Goal: Task Accomplishment & Management: Manage account settings

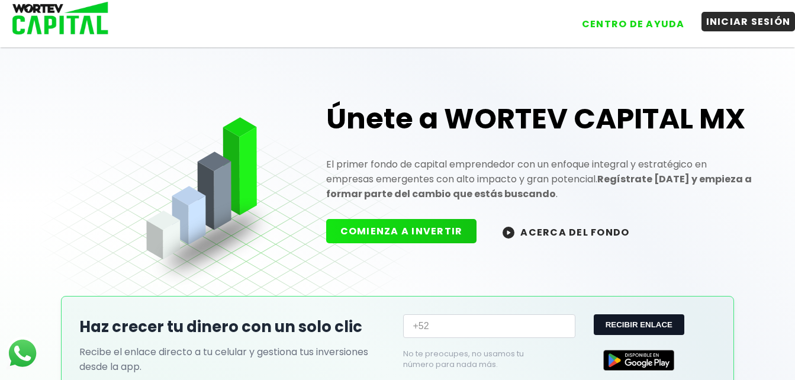
click at [732, 24] on button "INICIAR SESIÓN" at bounding box center [749, 22] width 94 height 20
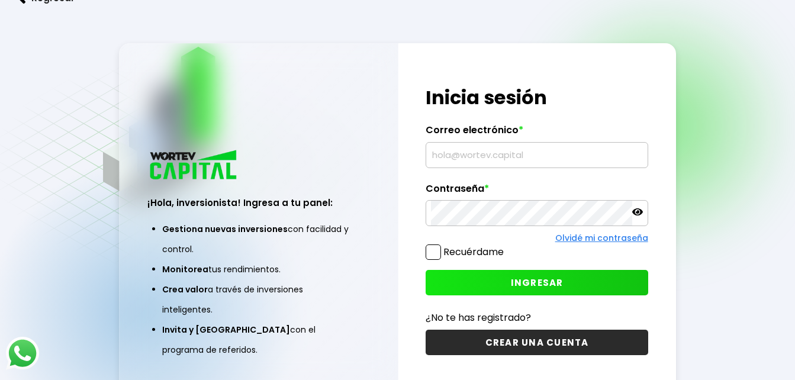
type input "[PERSON_NAME][EMAIL_ADDRESS][PERSON_NAME][DOMAIN_NAME]"
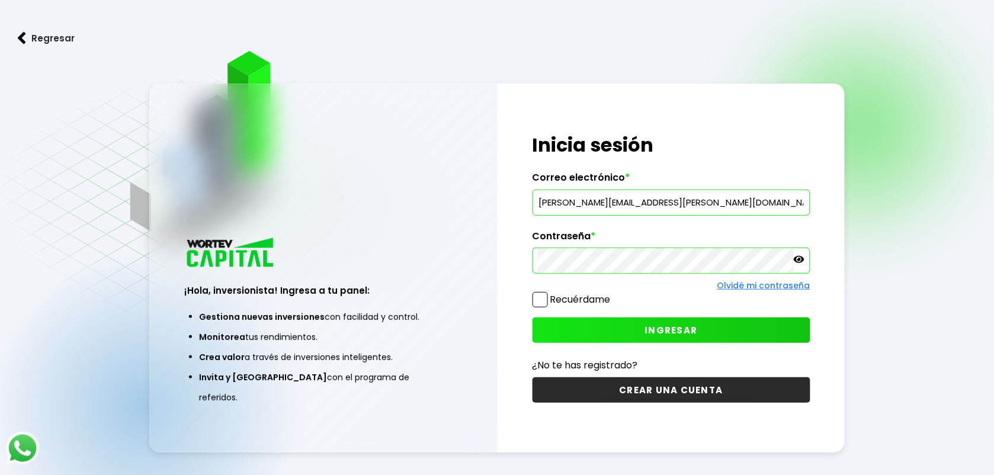
drag, startPoint x: 749, startPoint y: 0, endPoint x: 557, endPoint y: 44, distance: 197.5
click at [557, 44] on link "Regresar" at bounding box center [497, 38] width 994 height 31
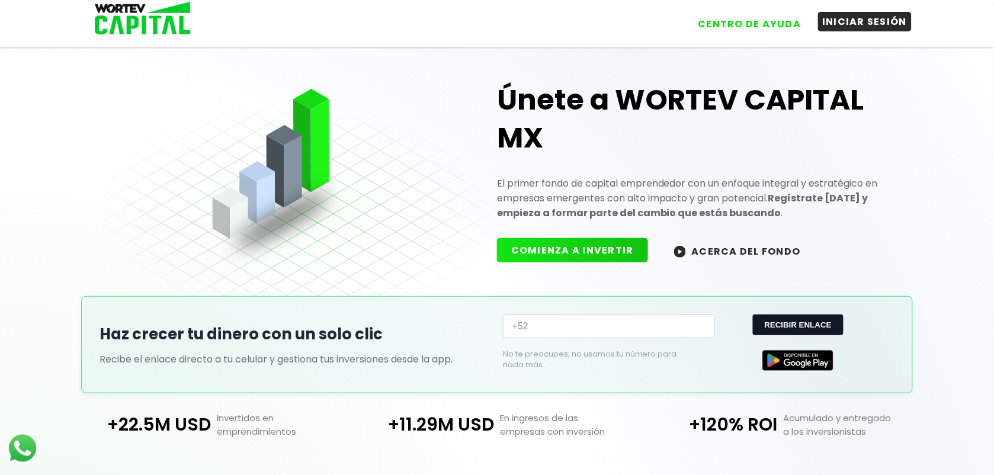
click at [804, 18] on button "INICIAR SESIÓN" at bounding box center [865, 22] width 94 height 20
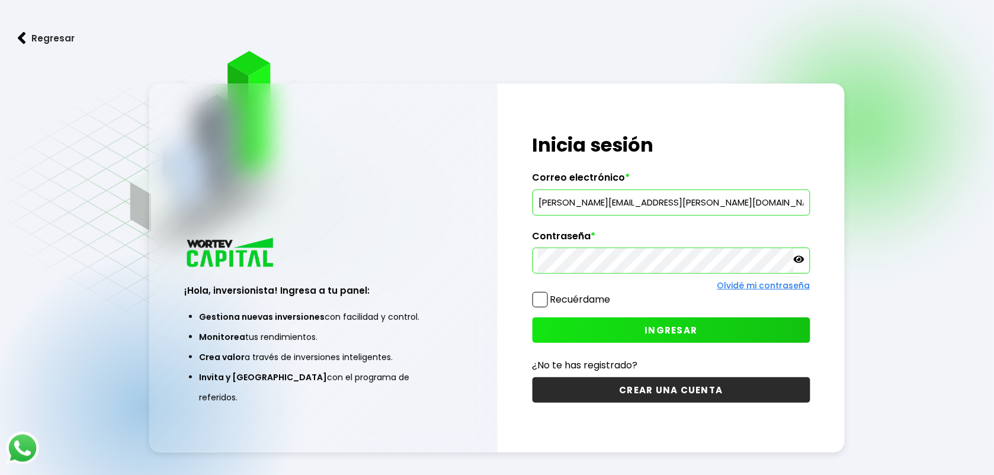
click at [799, 259] on icon at bounding box center [799, 259] width 11 height 7
click at [539, 298] on span at bounding box center [539, 299] width 15 height 15
click at [613, 294] on input "Recuérdame" at bounding box center [613, 294] width 0 height 0
click at [675, 332] on span "INGRESAR" at bounding box center [671, 330] width 53 height 12
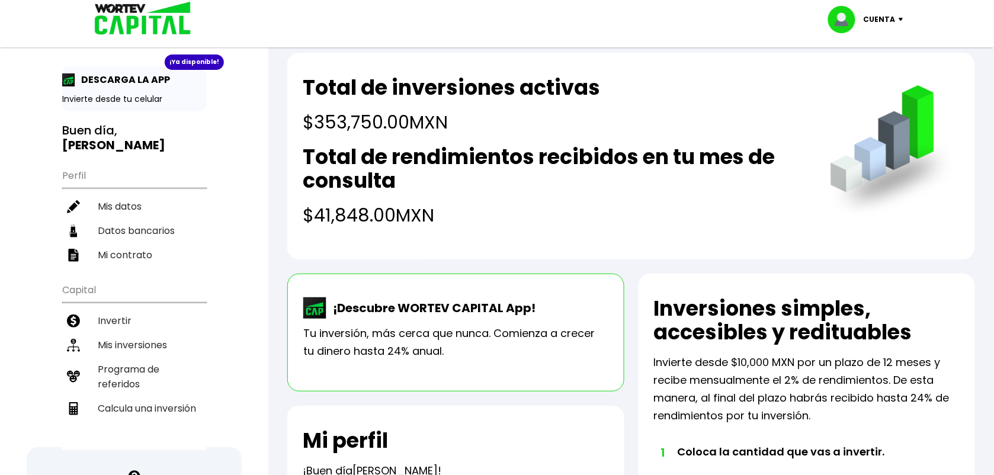
scroll to position [30, 0]
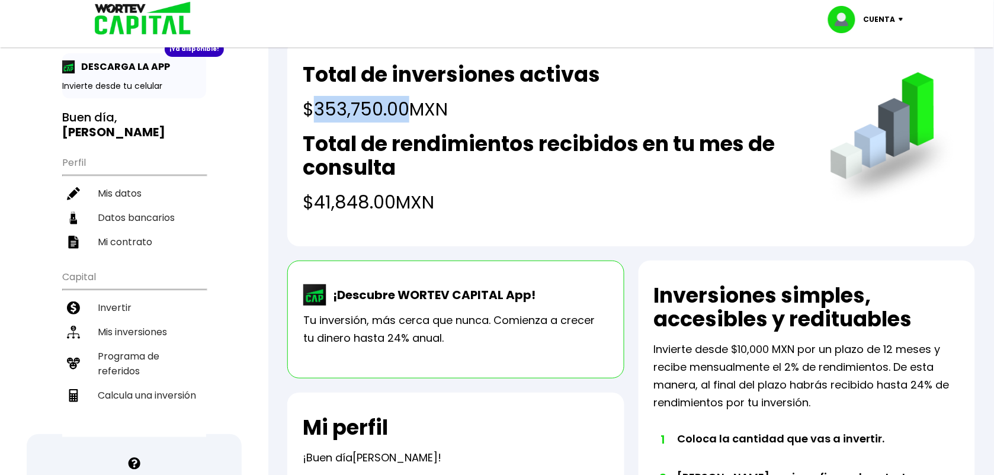
drag, startPoint x: 314, startPoint y: 104, endPoint x: 407, endPoint y: 110, distance: 93.1
click at [407, 110] on h4 "$353,750.00 MXN" at bounding box center [451, 109] width 297 height 27
copy h4 "353,750.00"
drag, startPoint x: 316, startPoint y: 204, endPoint x: 391, endPoint y: 215, distance: 76.5
click at [391, 215] on h4 "$41,848.00 MXN" at bounding box center [554, 202] width 503 height 27
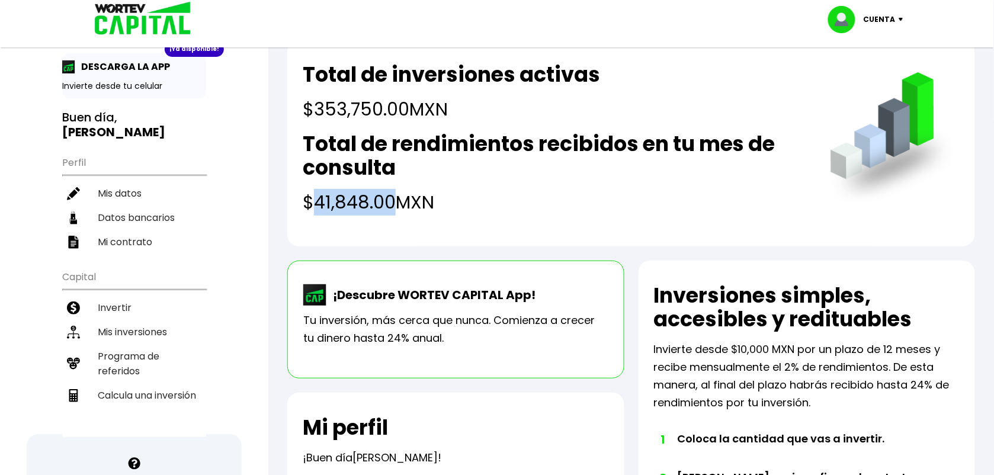
copy h4 "41,848.00"
click at [119, 320] on li "Mis inversiones" at bounding box center [134, 332] width 144 height 24
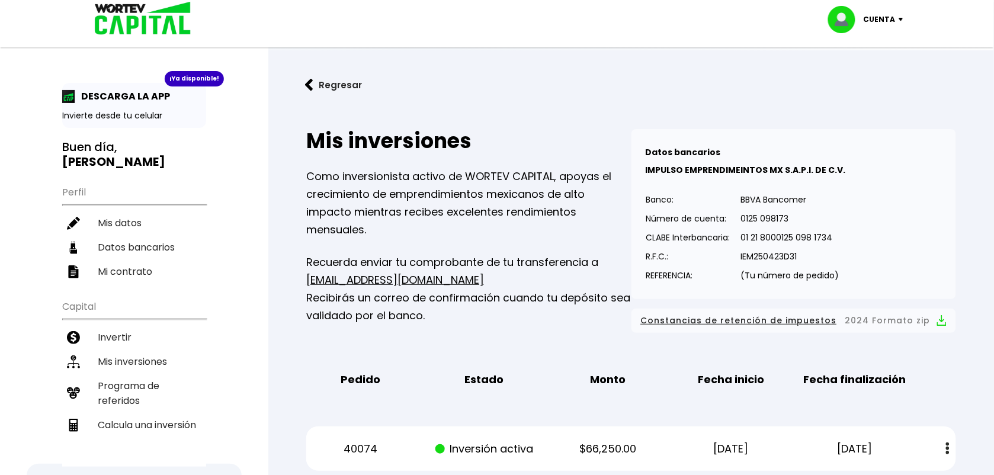
click at [804, 15] on div "Cuenta" at bounding box center [870, 19] width 84 height 27
click at [804, 79] on li "Cerrar sesión" at bounding box center [867, 79] width 95 height 24
